Goal: Complete application form

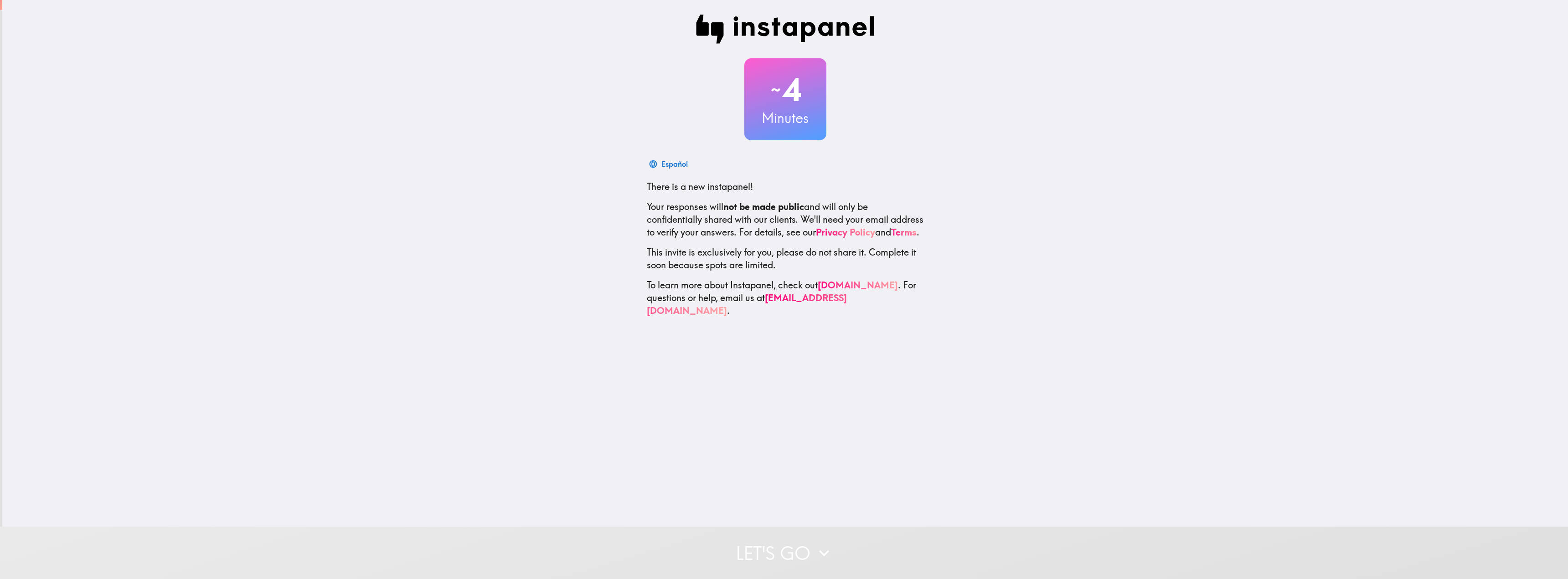
click at [810, 85] on h2 "~ 4" at bounding box center [785, 89] width 82 height 37
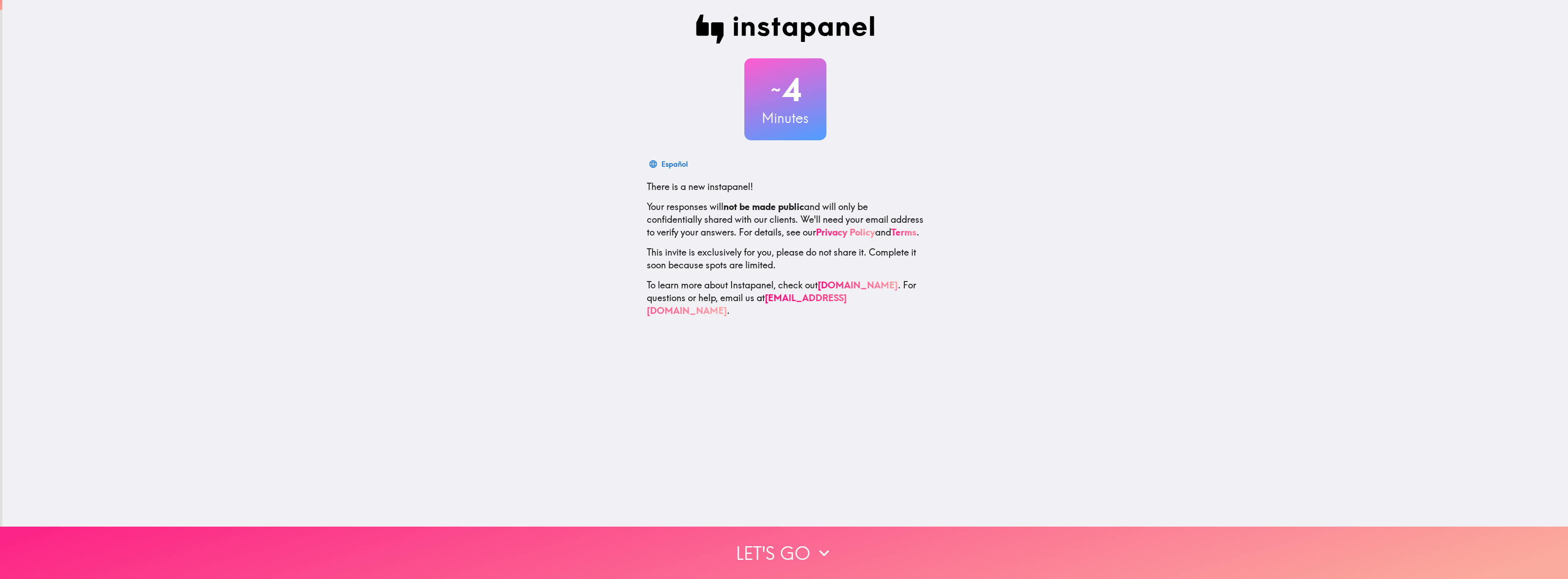
drag, startPoint x: 803, startPoint y: 549, endPoint x: 803, endPoint y: 539, distance: 10.0
click at [804, 549] on button "Let's go" at bounding box center [784, 553] width 1568 height 52
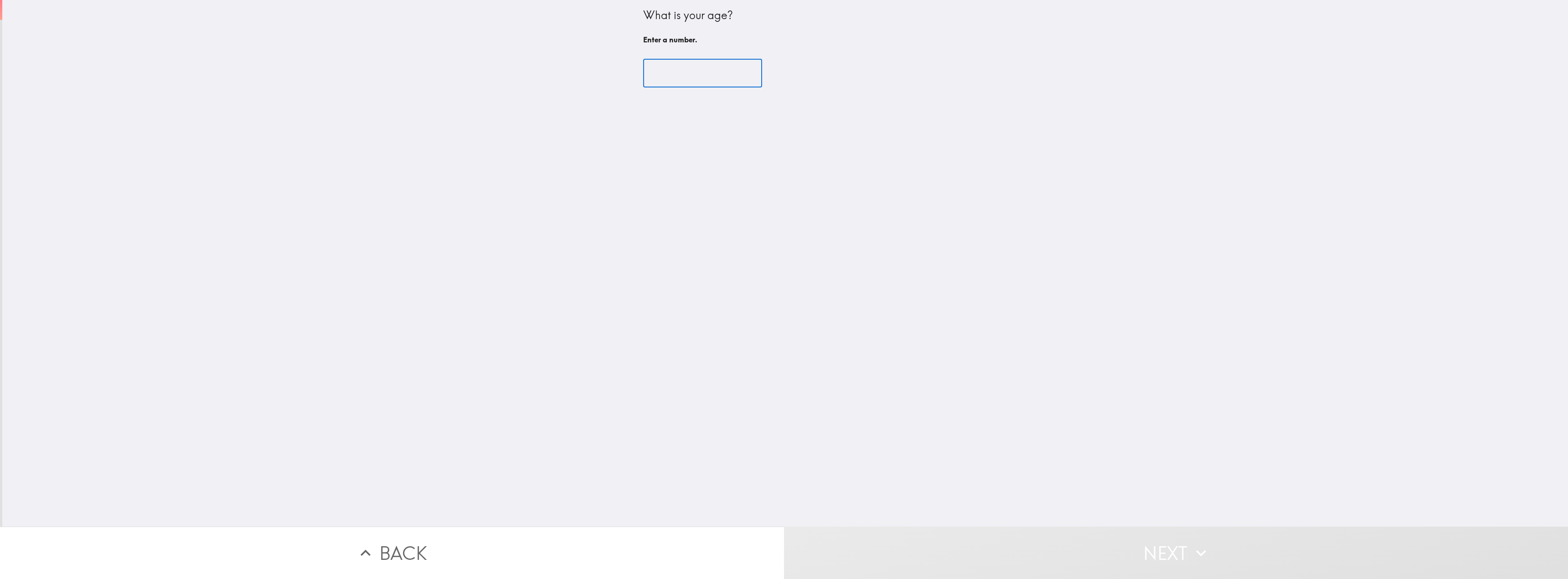
click at [663, 80] on input "number" at bounding box center [702, 73] width 119 height 28
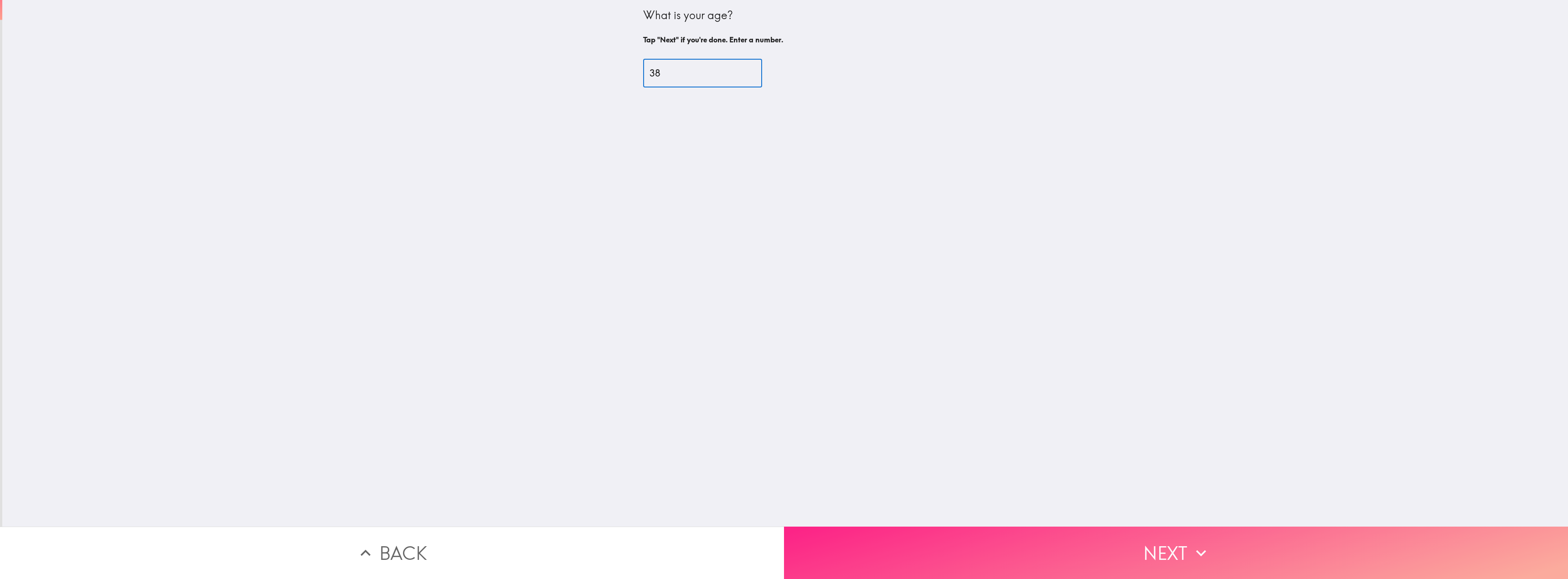
type input "38"
click at [1027, 536] on button "Next" at bounding box center [1176, 553] width 784 height 52
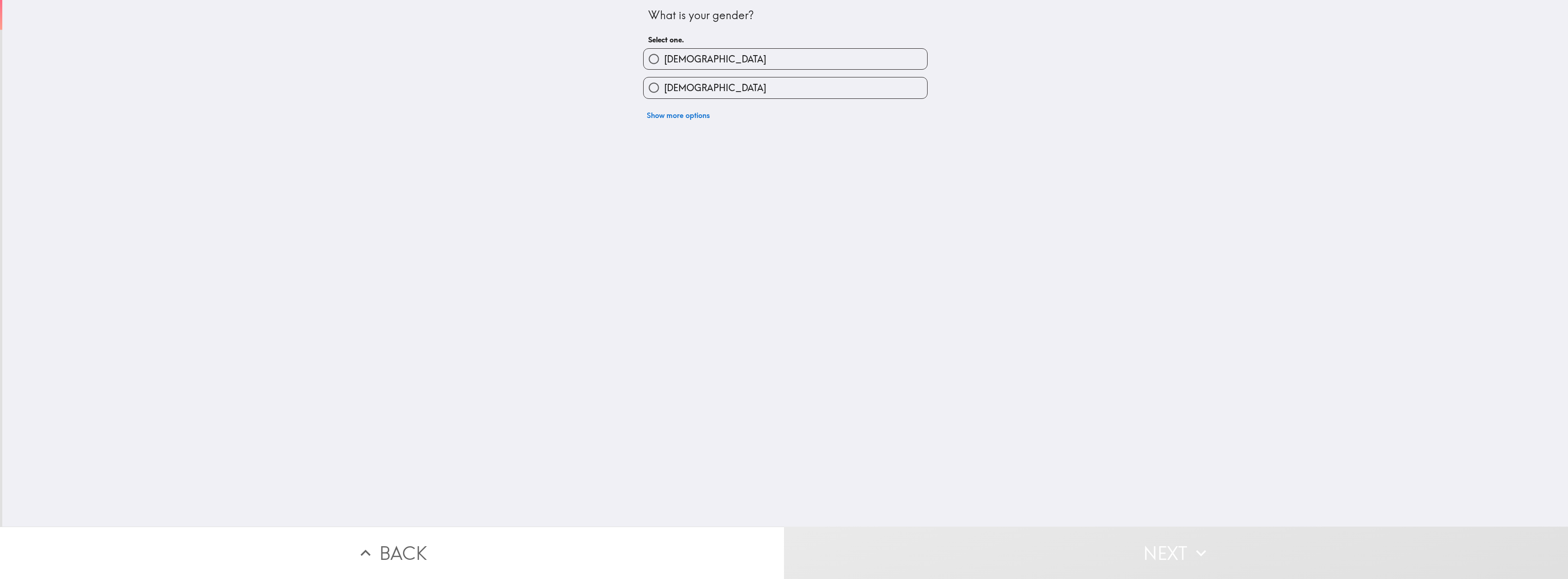
click at [672, 60] on span "[DEMOGRAPHIC_DATA]" at bounding box center [715, 59] width 102 height 13
click at [664, 60] on input "[DEMOGRAPHIC_DATA]" at bounding box center [654, 59] width 21 height 21
radio input "true"
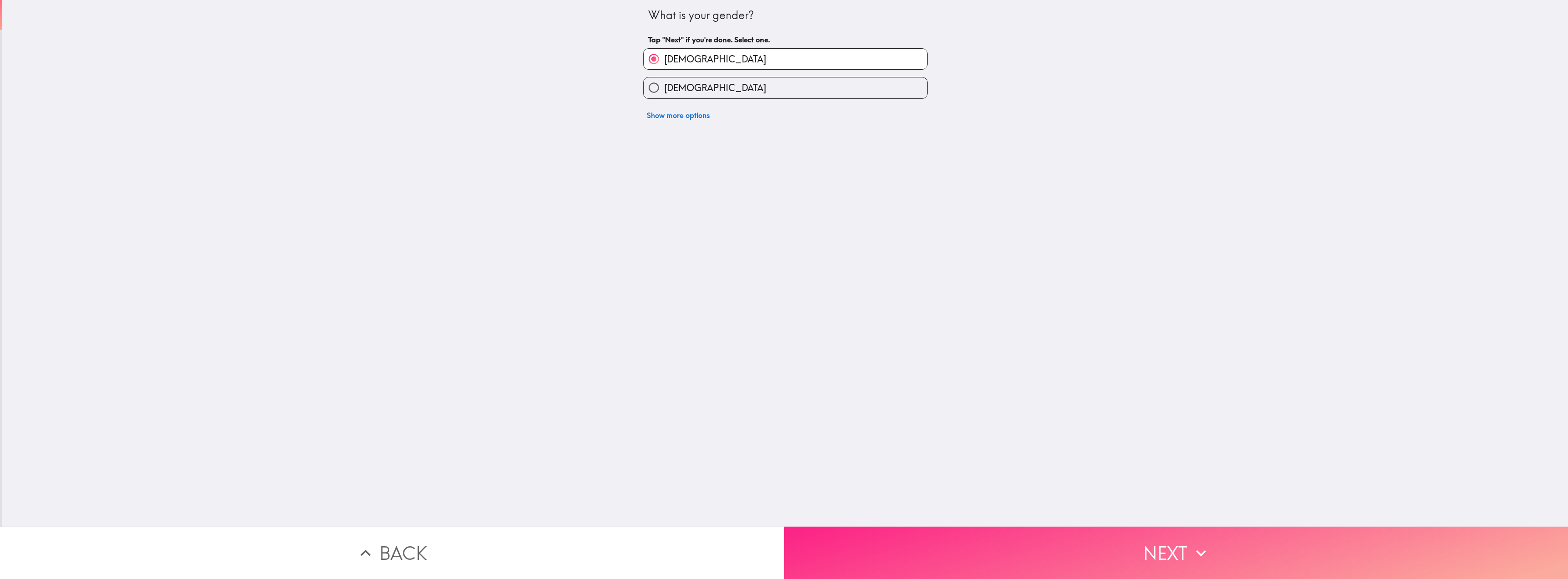
click at [976, 552] on button "Next" at bounding box center [1176, 553] width 784 height 52
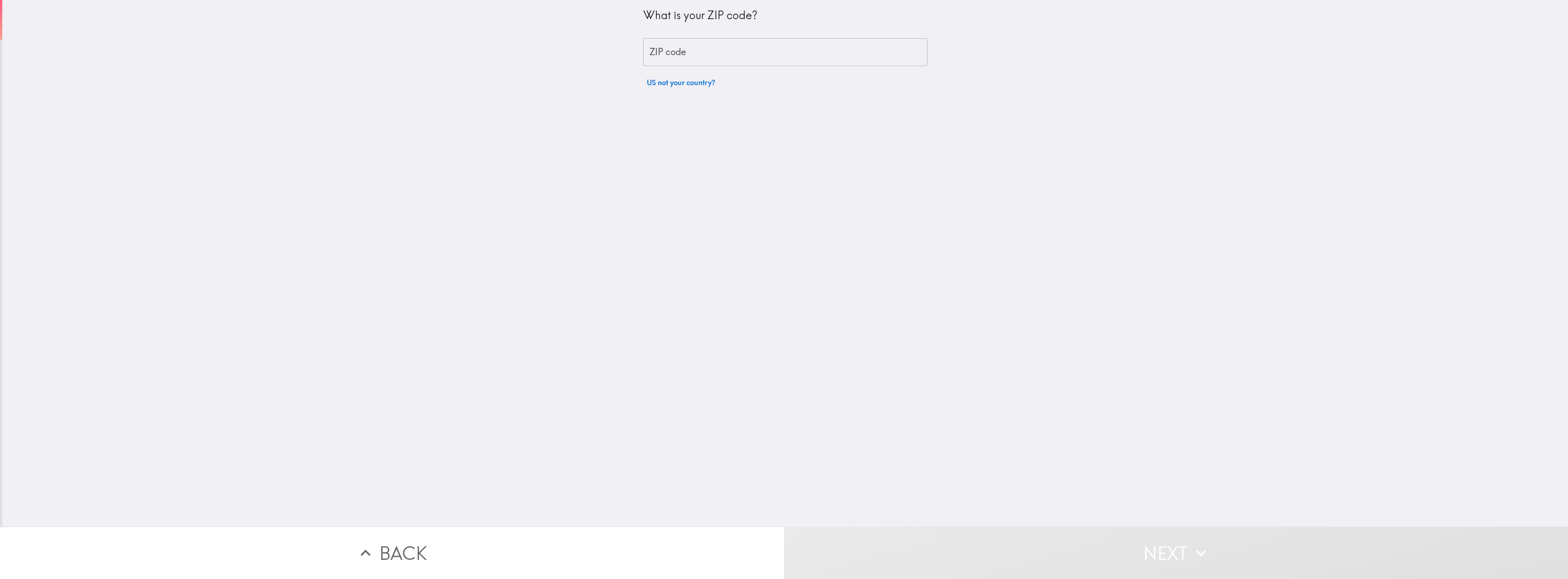
click at [657, 55] on input "ZIP code" at bounding box center [785, 52] width 284 height 28
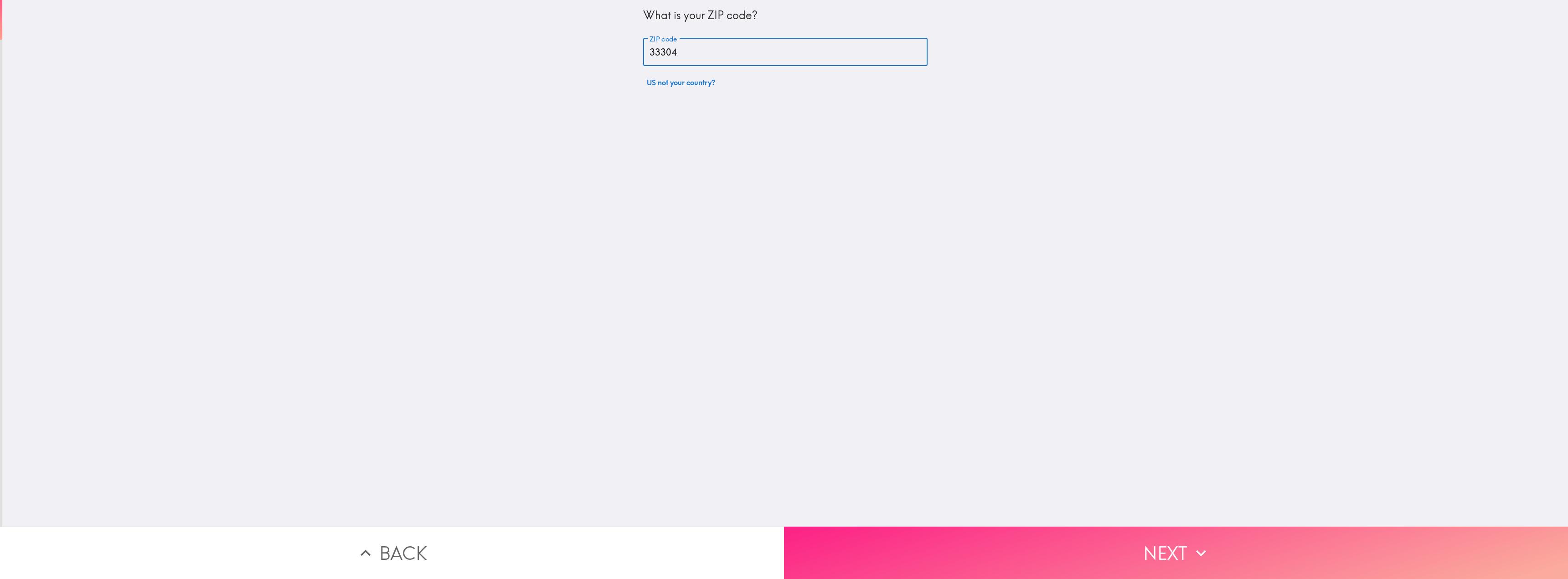
type input "33304"
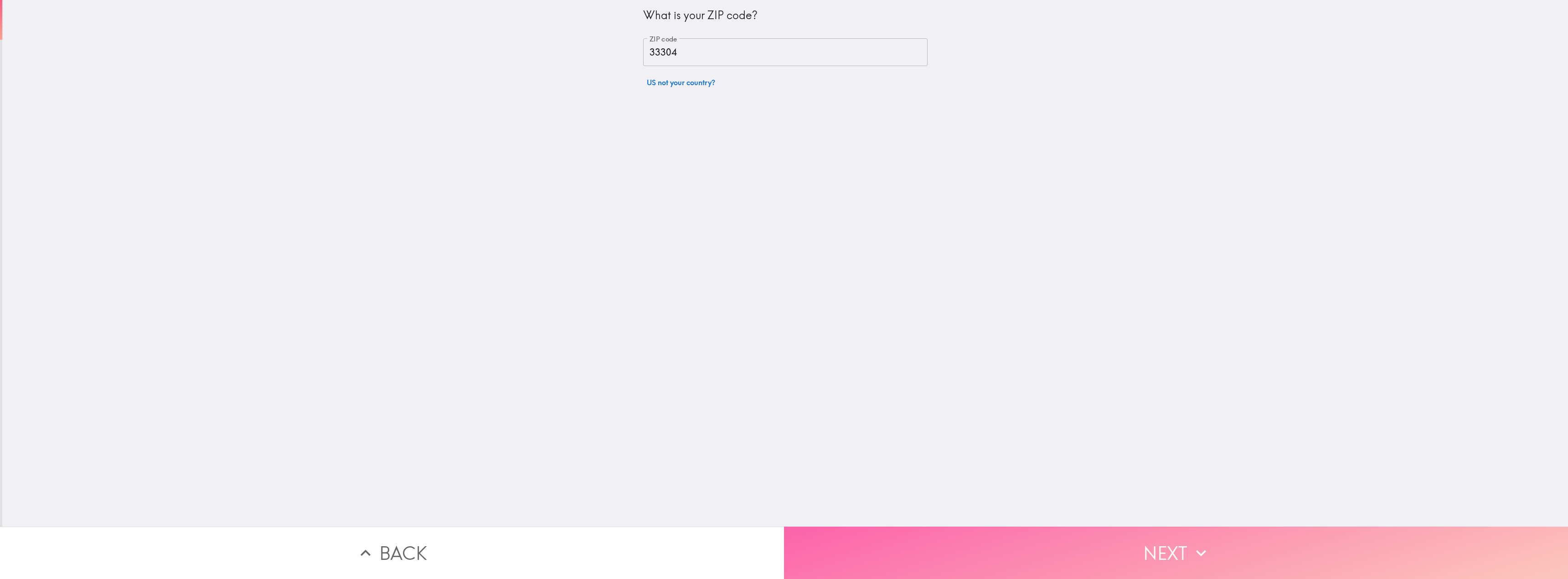
click at [1046, 561] on button "Next" at bounding box center [1176, 553] width 784 height 52
